Goal: Go to known website: Access a specific website the user already knows

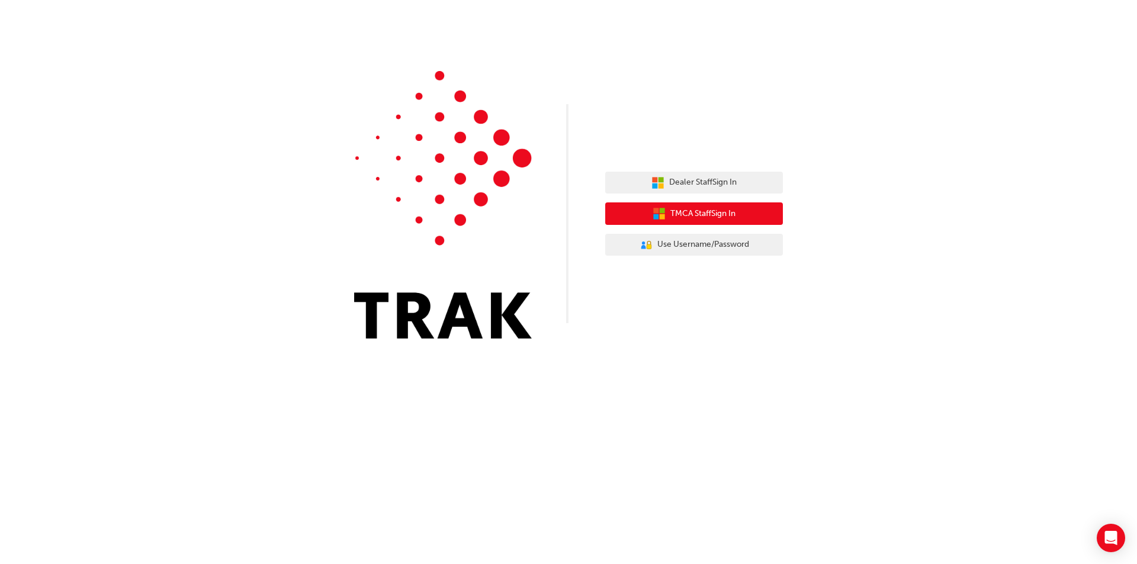
click at [730, 211] on span "TMCA Staff Sign In" at bounding box center [702, 214] width 65 height 14
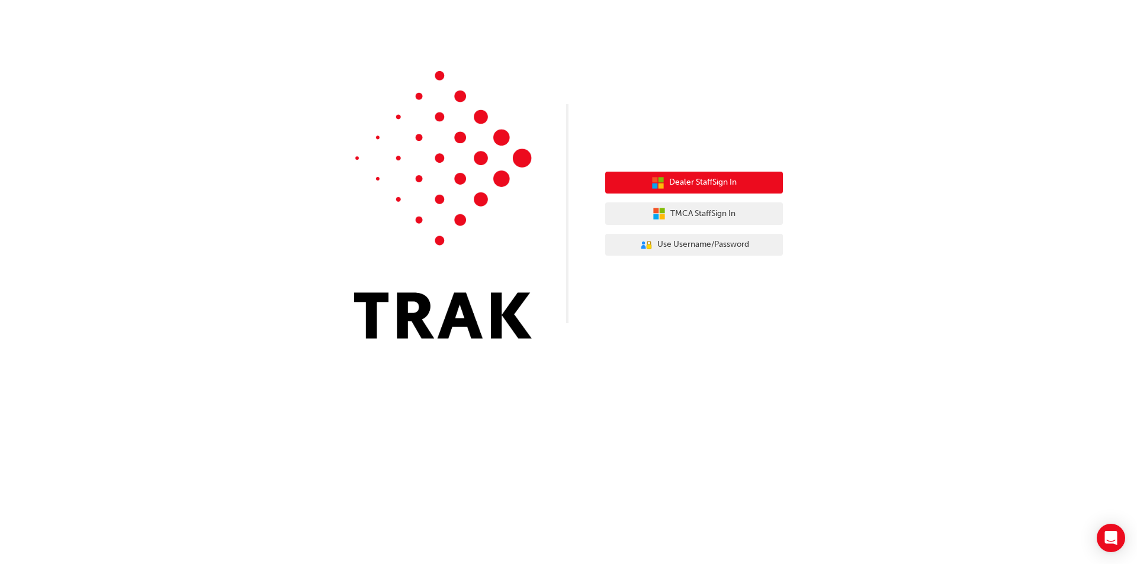
click at [684, 185] on span "Dealer Staff Sign In" at bounding box center [703, 183] width 68 height 14
